Goal: Task Accomplishment & Management: Manage account settings

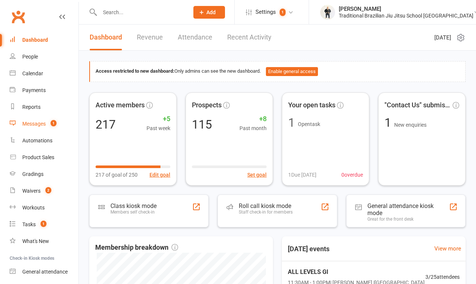
click at [34, 124] on div "Messages" at bounding box center [33, 124] width 23 height 6
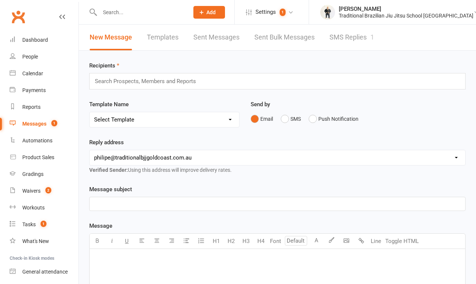
click at [356, 35] on link "SMS Replies 1" at bounding box center [352, 38] width 45 height 26
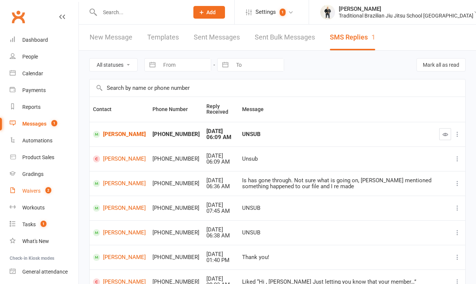
click at [36, 192] on div "Waivers" at bounding box center [31, 191] width 18 height 6
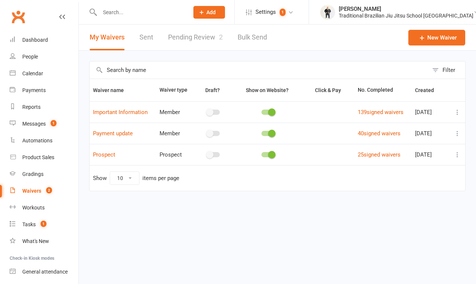
click at [210, 40] on link "Pending Review 2" at bounding box center [195, 38] width 55 height 26
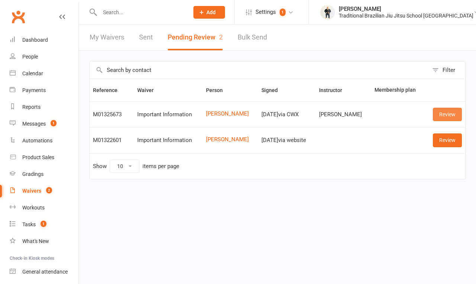
click at [439, 121] on link "Review" at bounding box center [447, 114] width 29 height 13
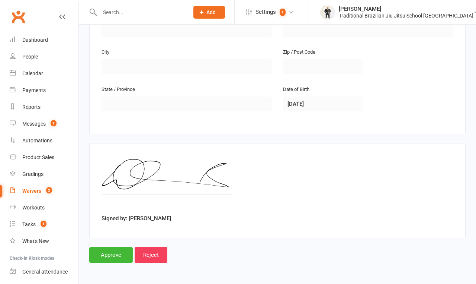
scroll to position [219, 0]
click at [99, 252] on input "Approve" at bounding box center [111, 255] width 44 height 16
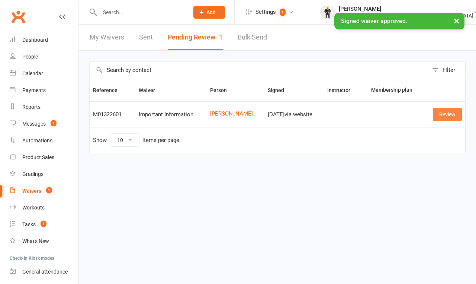
click at [441, 121] on link "Review" at bounding box center [447, 114] width 29 height 13
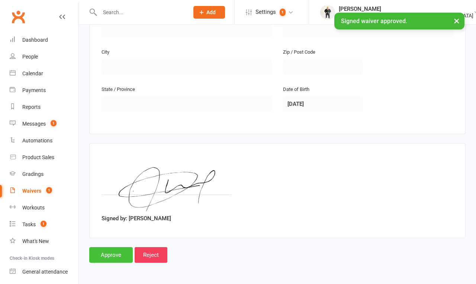
scroll to position [219, 0]
click at [114, 257] on input "Approve" at bounding box center [111, 255] width 44 height 16
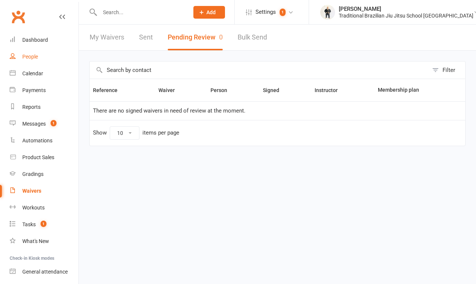
click at [32, 59] on div "People" at bounding box center [30, 57] width 16 height 6
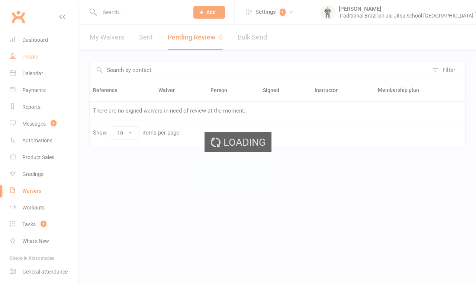
select select "100"
